Goal: Task Accomplishment & Management: Complete application form

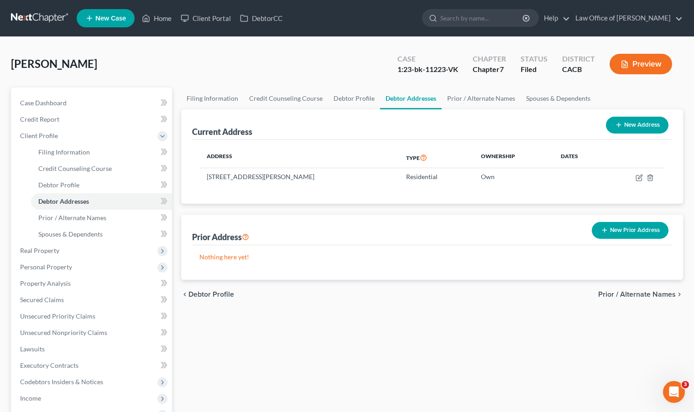
click at [47, 22] on link at bounding box center [40, 18] width 58 height 16
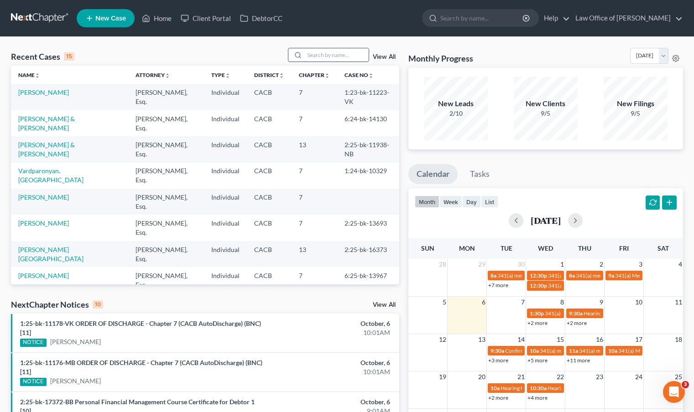
click at [316, 56] on input "search" at bounding box center [337, 54] width 64 height 13
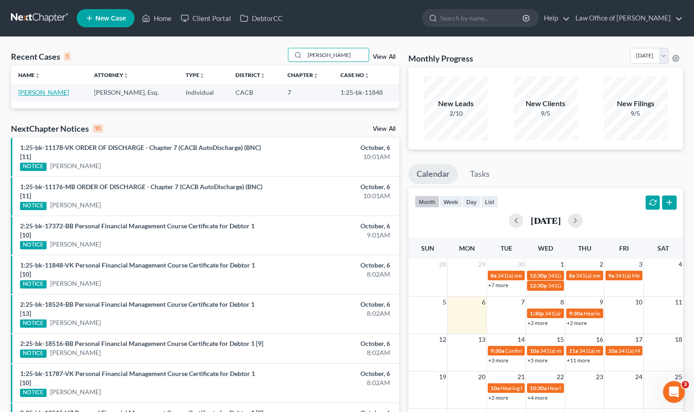
type input "[PERSON_NAME]"
click at [51, 91] on link "[PERSON_NAME]" at bounding box center [43, 93] width 51 height 8
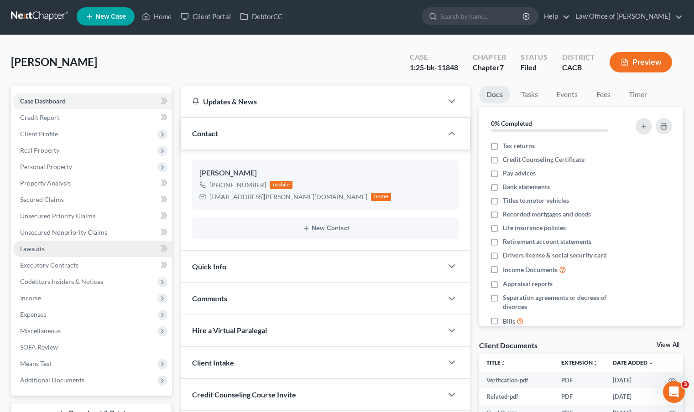
scroll to position [16, 0]
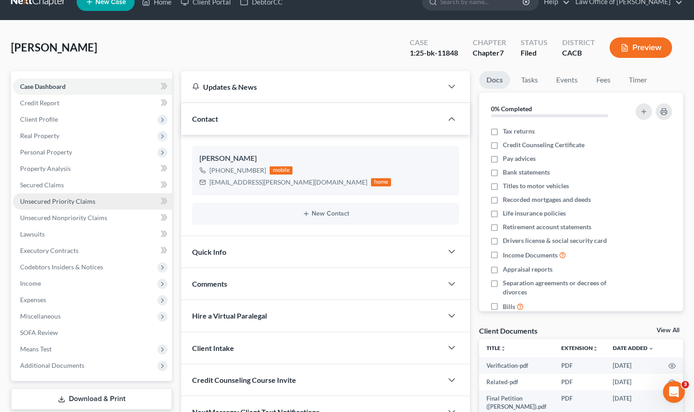
click at [69, 203] on span "Unsecured Priority Claims" at bounding box center [57, 202] width 75 height 8
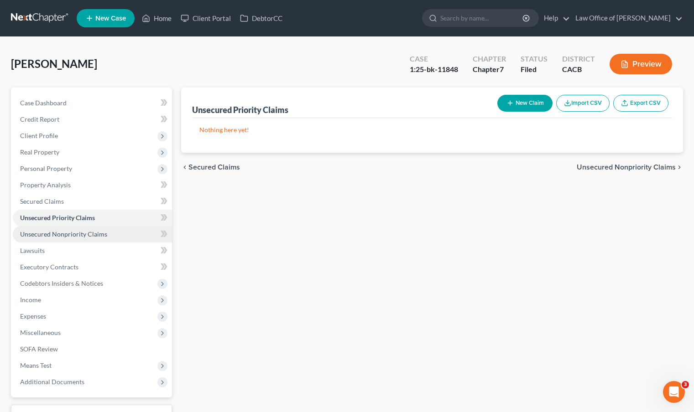
click at [77, 233] on span "Unsecured Nonpriority Claims" at bounding box center [63, 234] width 87 height 8
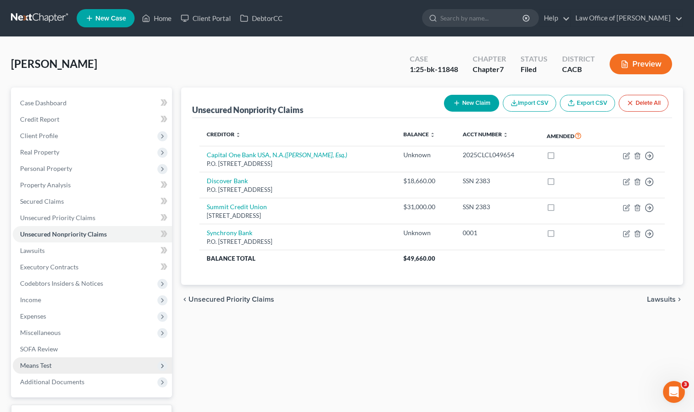
click at [54, 368] on span "Means Test" at bounding box center [92, 366] width 159 height 16
click at [55, 365] on span "Means Test" at bounding box center [92, 366] width 159 height 16
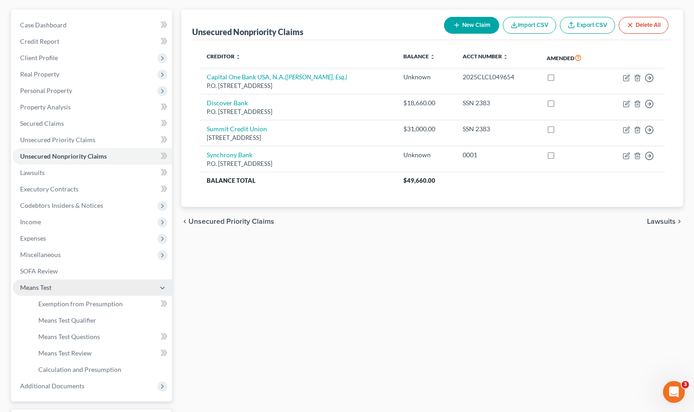
scroll to position [90, 0]
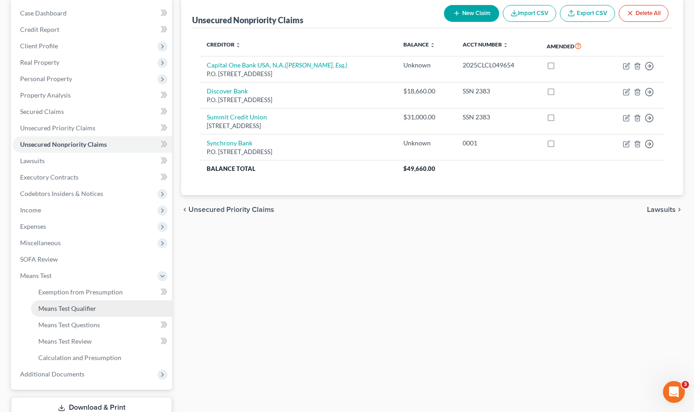
click at [91, 311] on span "Means Test Qualifier" at bounding box center [67, 309] width 58 height 8
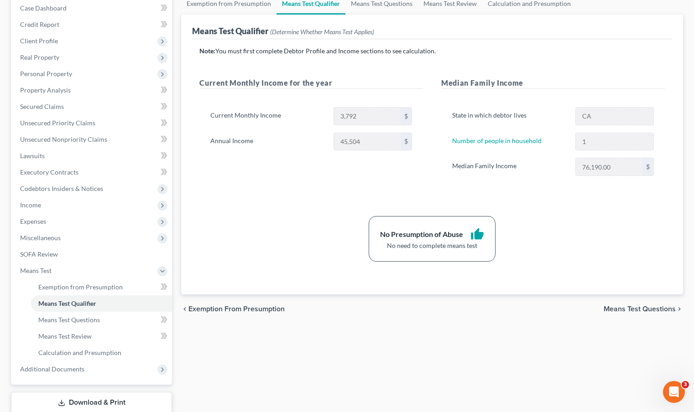
scroll to position [94, 0]
click at [85, 334] on span "Means Test Review" at bounding box center [64, 337] width 53 height 8
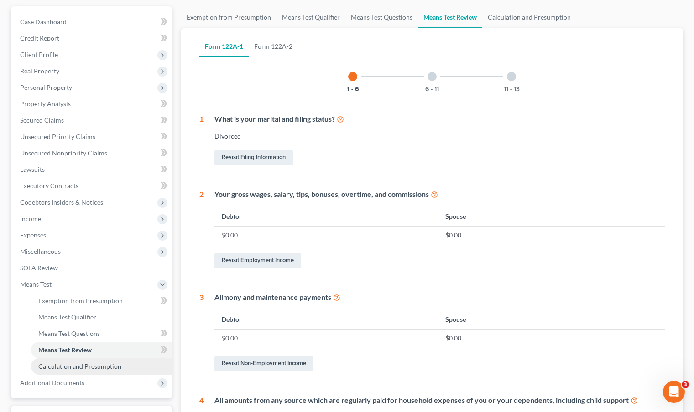
click at [99, 368] on span "Calculation and Presumption" at bounding box center [79, 367] width 83 height 8
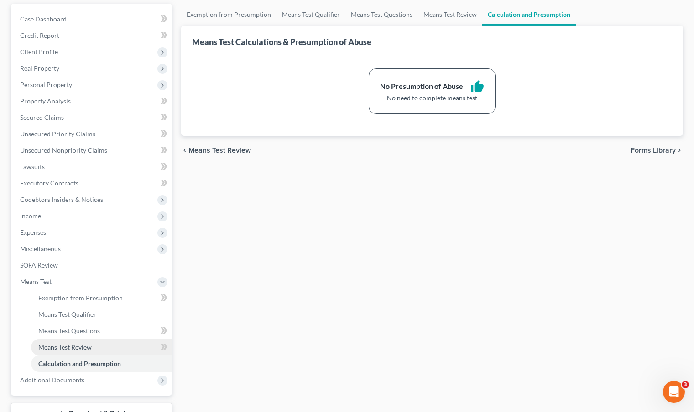
scroll to position [93, 0]
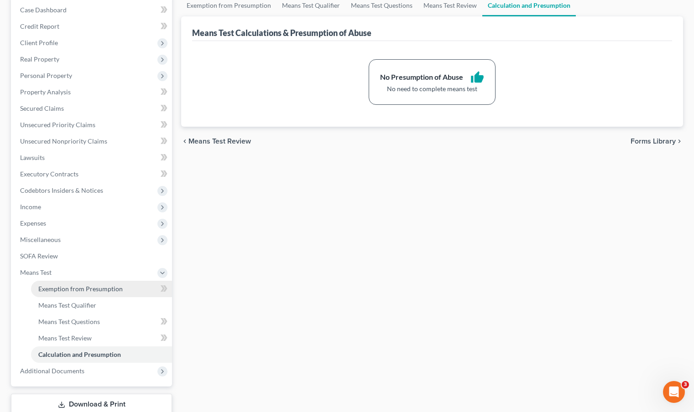
click at [92, 286] on span "Exemption from Presumption" at bounding box center [80, 289] width 84 height 8
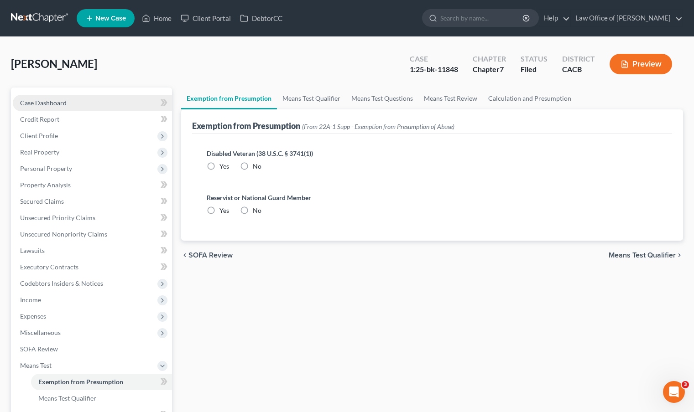
click at [96, 104] on link "Case Dashboard" at bounding box center [92, 103] width 159 height 16
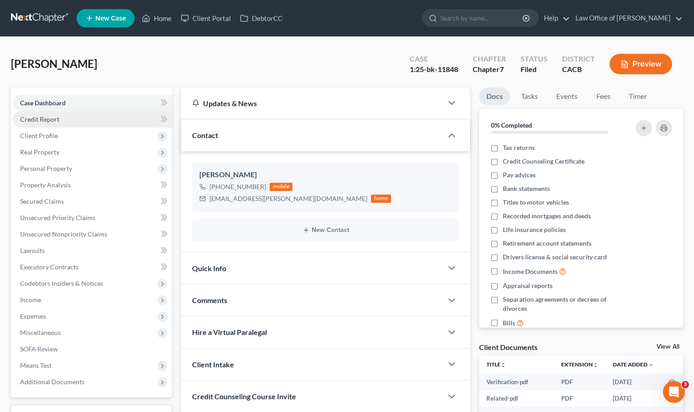
click at [77, 120] on link "Credit Report" at bounding box center [92, 119] width 159 height 16
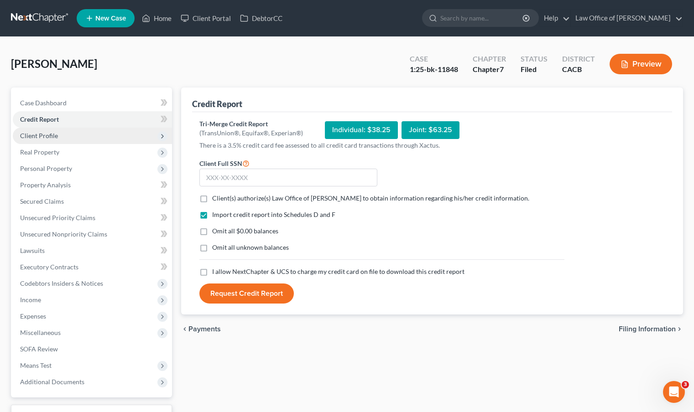
click at [75, 140] on span "Client Profile" at bounding box center [92, 136] width 159 height 16
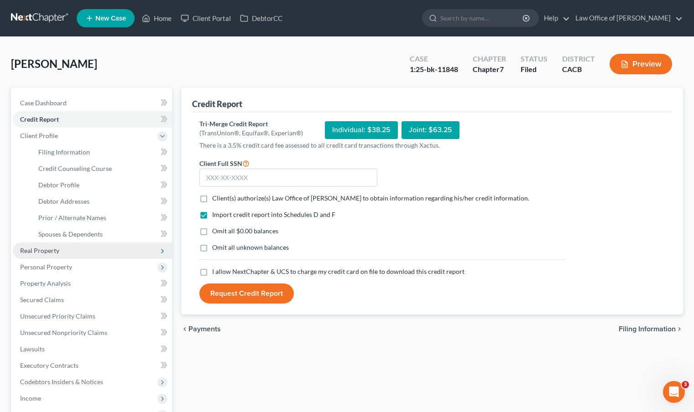
click at [89, 250] on span "Real Property" at bounding box center [92, 251] width 159 height 16
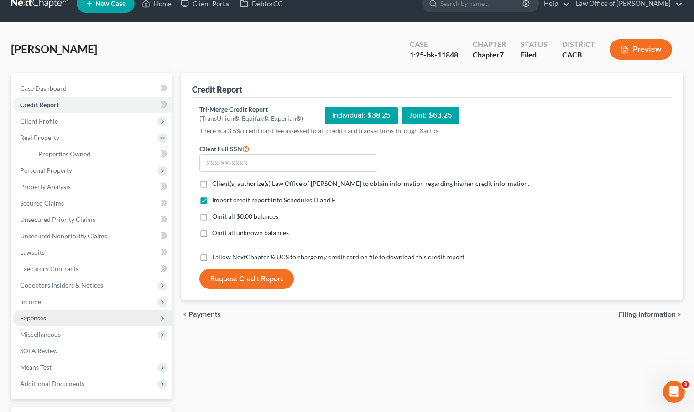
scroll to position [15, 0]
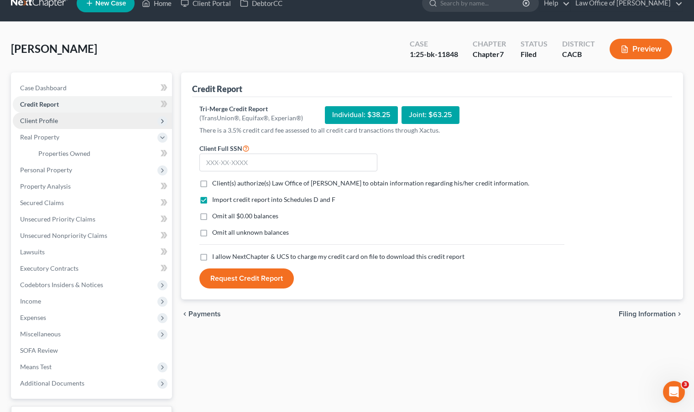
click at [72, 120] on span "Client Profile" at bounding box center [92, 121] width 159 height 16
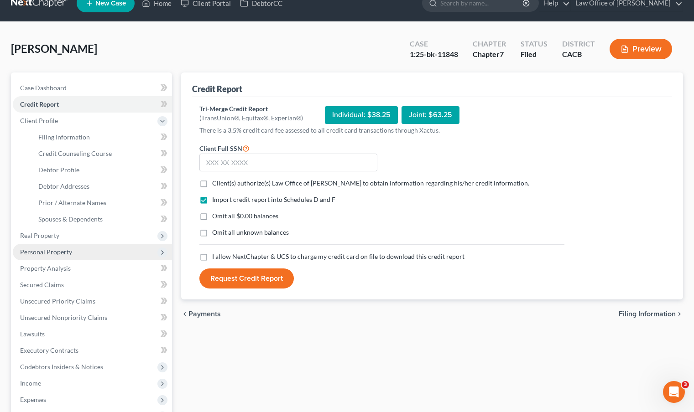
click at [116, 257] on span "Personal Property" at bounding box center [92, 252] width 159 height 16
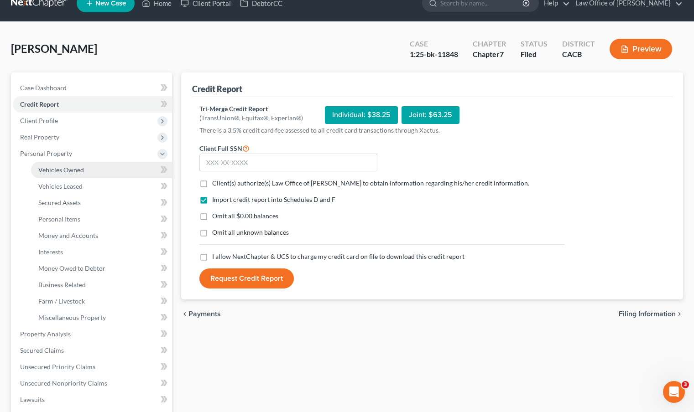
click at [61, 167] on span "Vehicles Owned" at bounding box center [61, 170] width 46 height 8
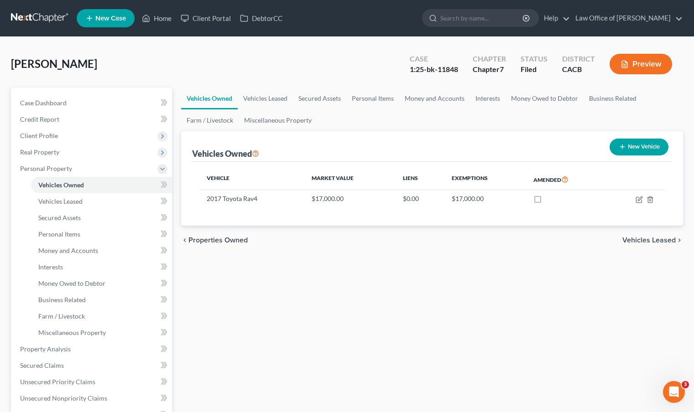
click at [505, 260] on div "Vehicles Owned Vehicles Leased Secured Assets Personal Items Money and Accounts…" at bounding box center [432, 351] width 511 height 527
